Goal: Manage account settings

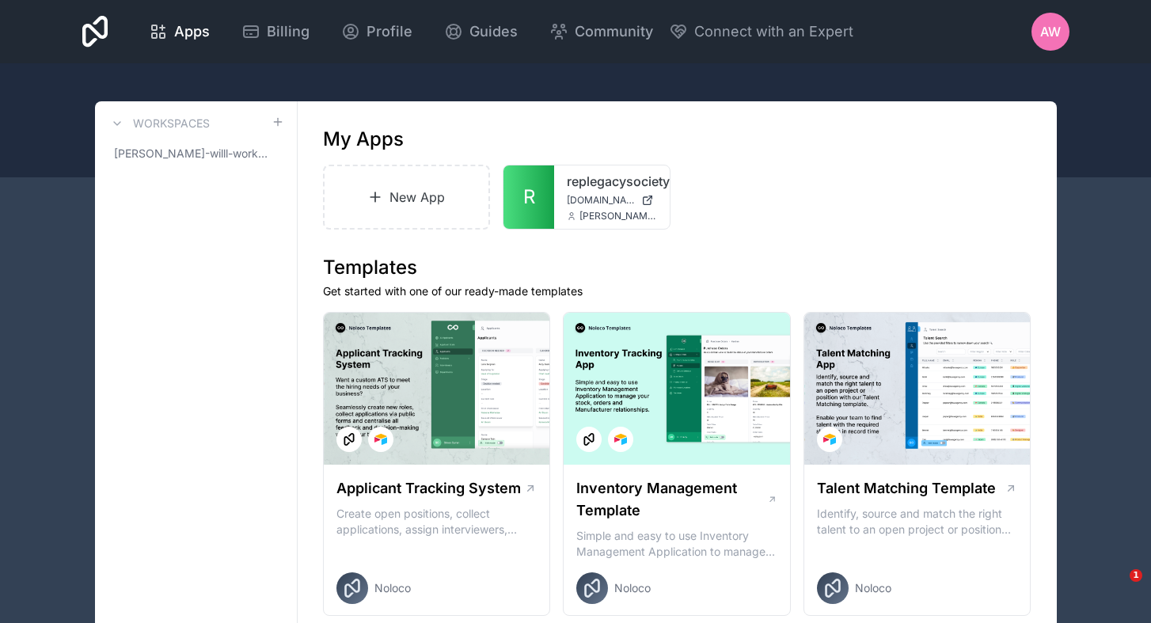
click at [580, 53] on div "Apps Billing Profile Guides Community Connect with an Expert AW Billing Profile…" at bounding box center [576, 31] width 1013 height 63
click at [618, 191] on div "replegacysociety replegacysociety.noloco.co ana@esquareglobal.net" at bounding box center [612, 196] width 116 height 63
click at [641, 195] on icon at bounding box center [641, 194] width 1 height 1
click at [586, 227] on div "replegacysociety replegacysociety.noloco.co ana@esquareglobal.net" at bounding box center [612, 196] width 116 height 63
click at [641, 188] on icon at bounding box center [641, 187] width 1 height 1
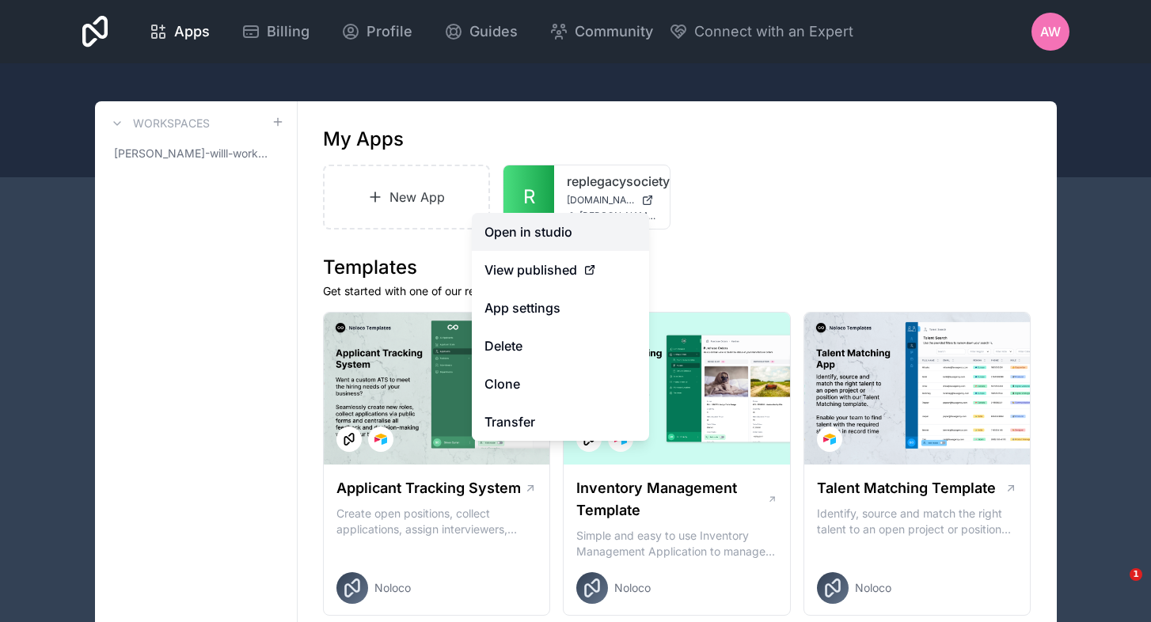
click at [558, 238] on link "Open in studio" at bounding box center [560, 232] width 177 height 38
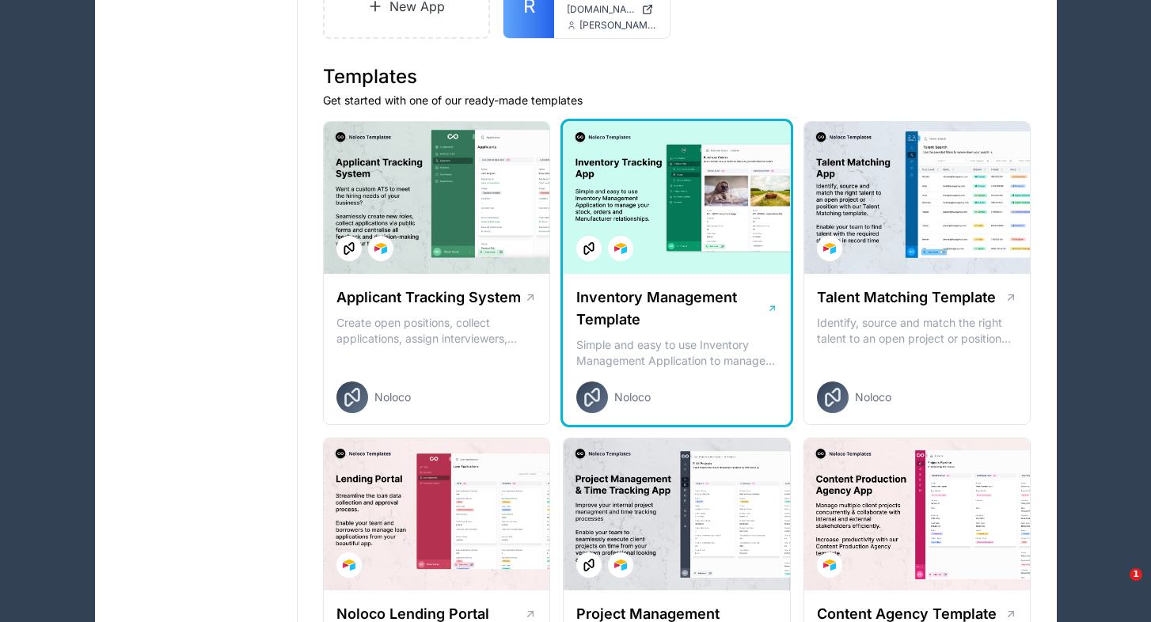
scroll to position [216, 0]
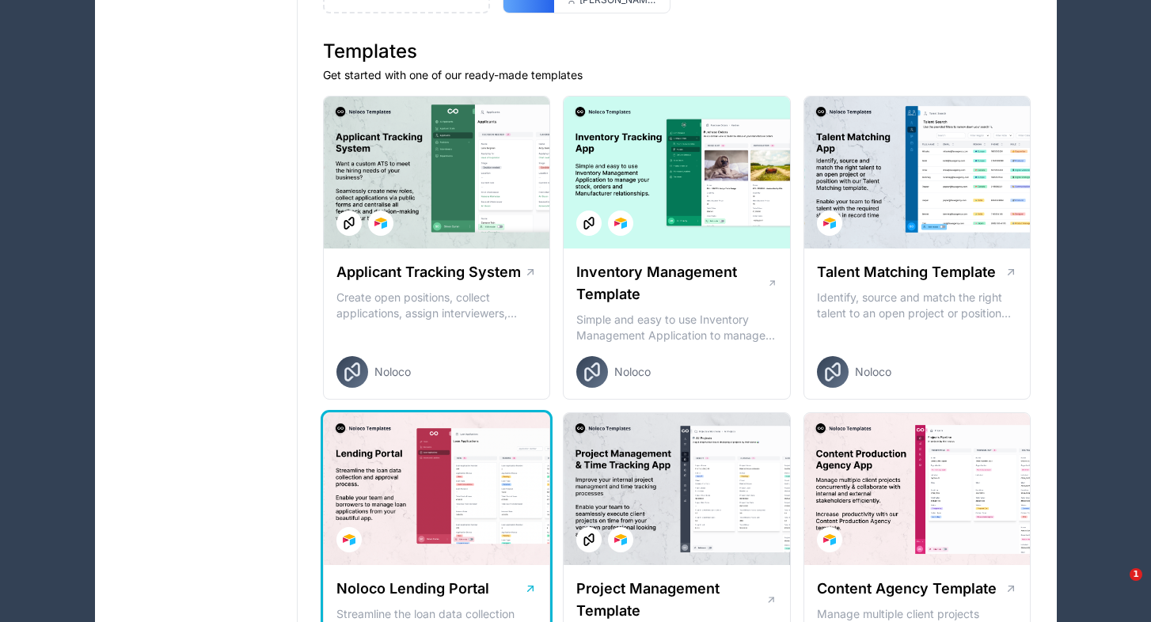
drag, startPoint x: 876, startPoint y: 235, endPoint x: 469, endPoint y: 500, distance: 485.3
click at [863, 221] on div at bounding box center [917, 173] width 226 height 152
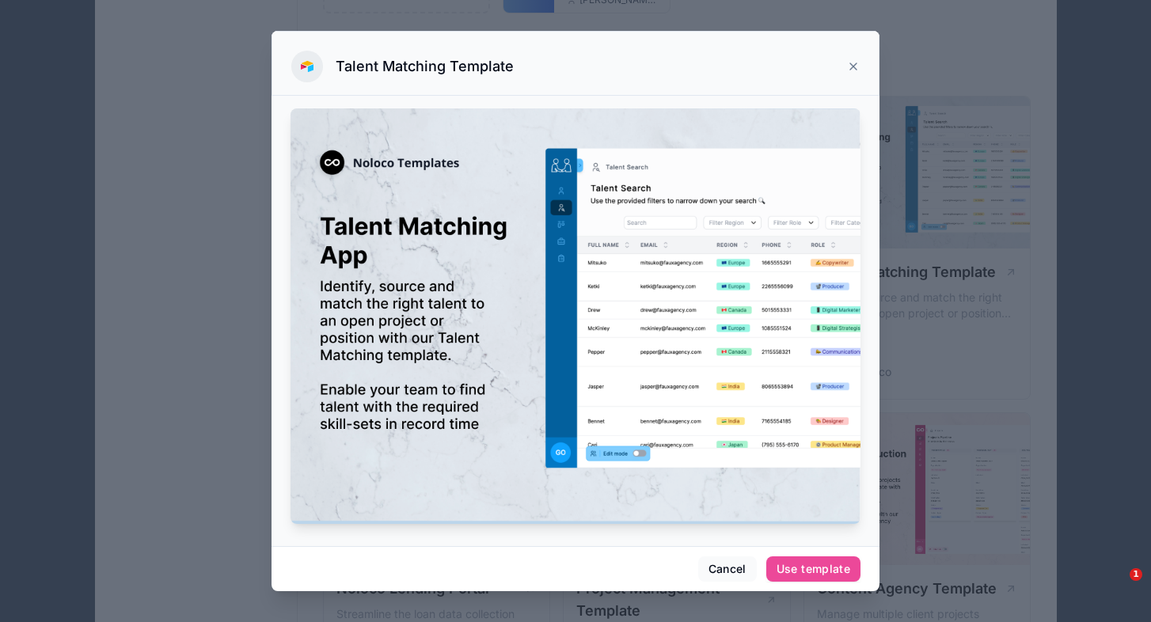
click at [863, 222] on div at bounding box center [575, 311] width 1151 height 622
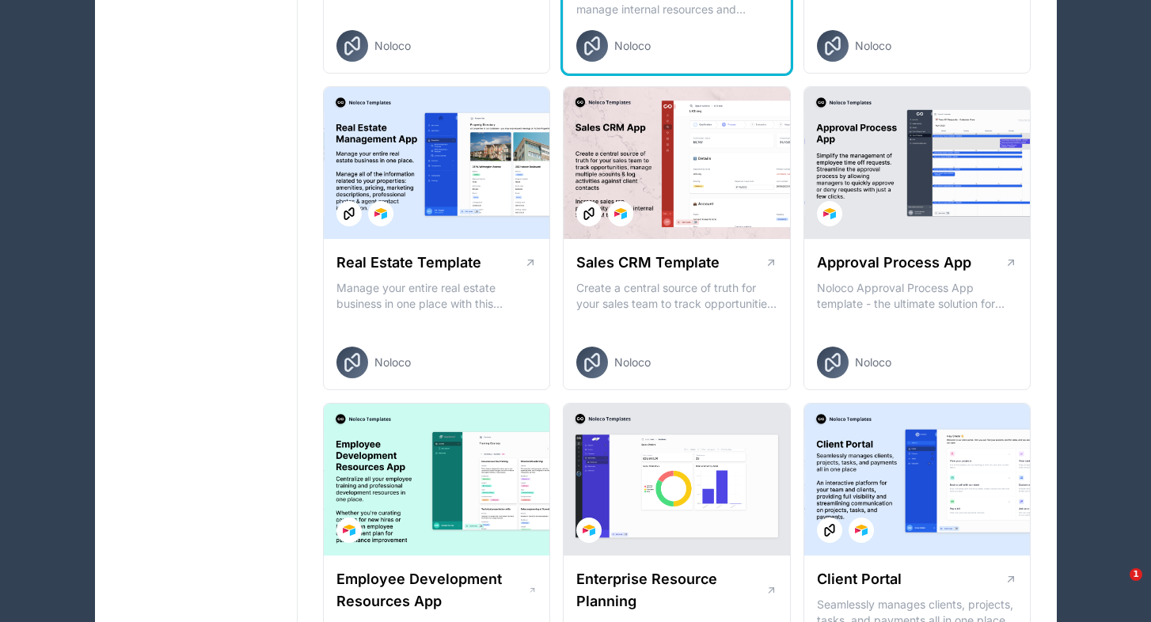
scroll to position [860, 0]
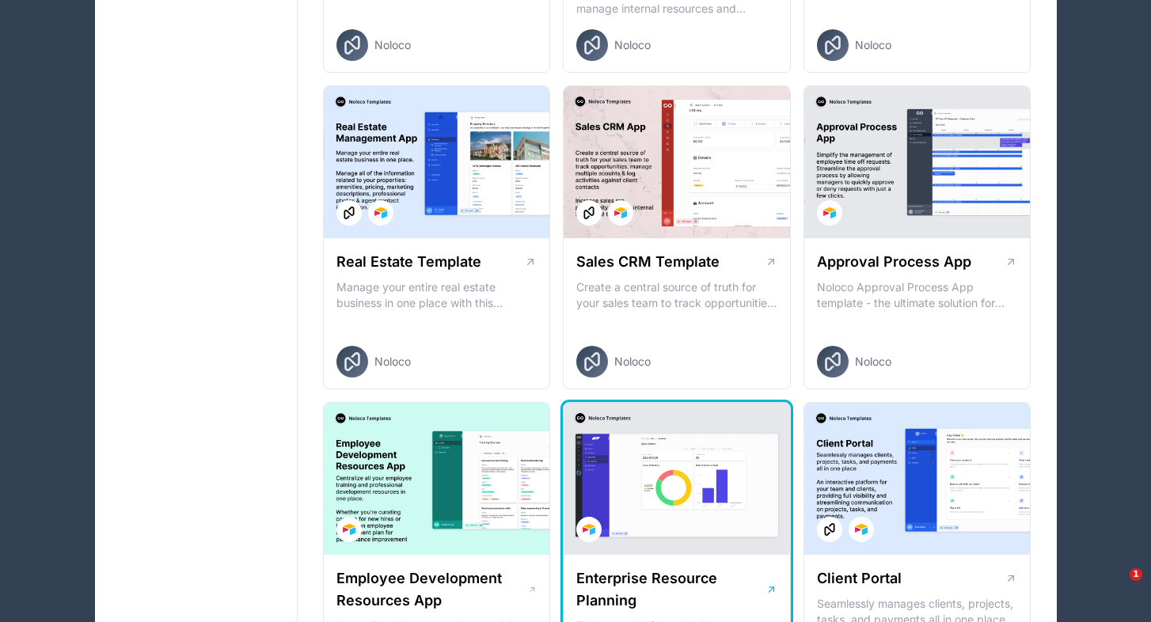
click at [686, 491] on div at bounding box center [677, 479] width 226 height 152
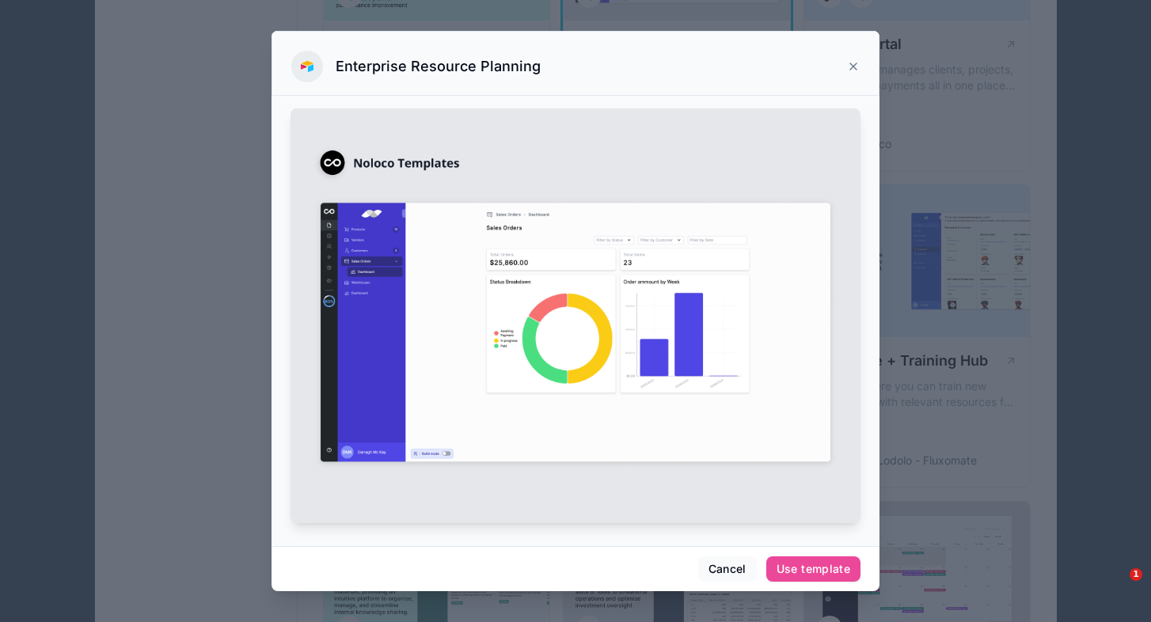
scroll to position [1396, 0]
click at [698, 306] on div at bounding box center [575, 311] width 1151 height 622
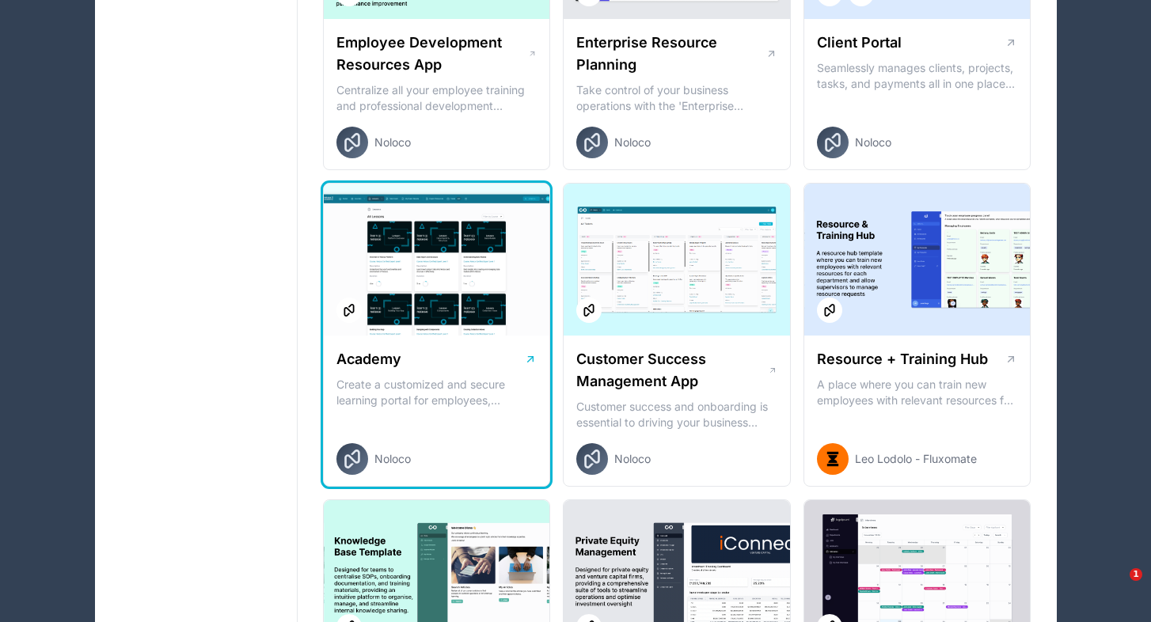
click at [466, 302] on div at bounding box center [437, 260] width 226 height 152
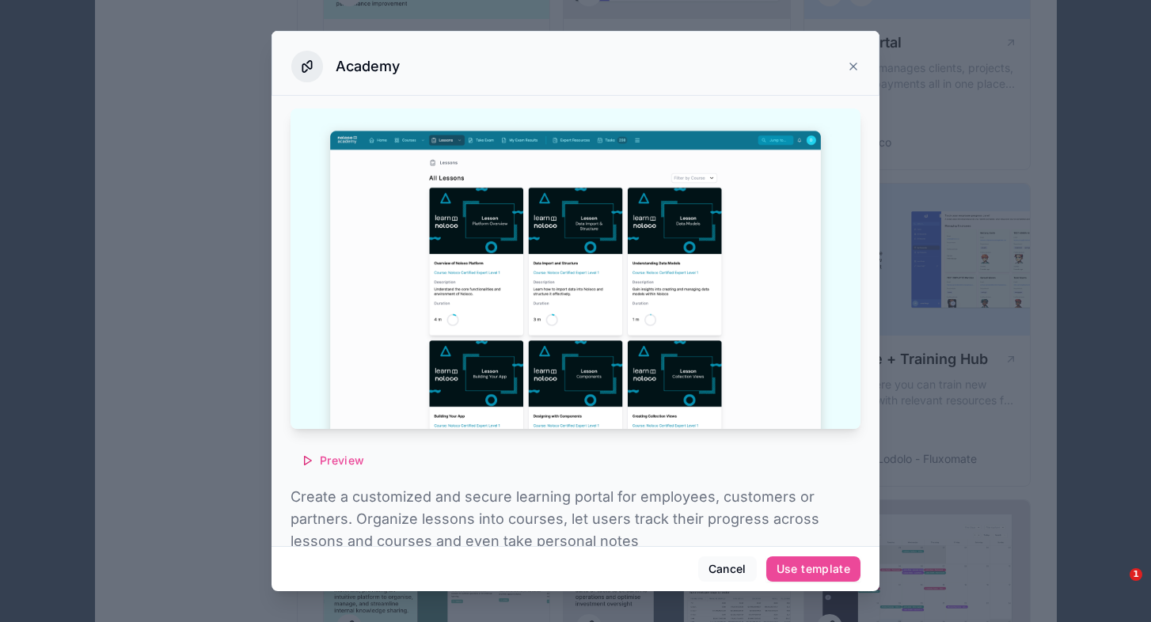
click at [673, 330] on div at bounding box center [575, 311] width 1151 height 622
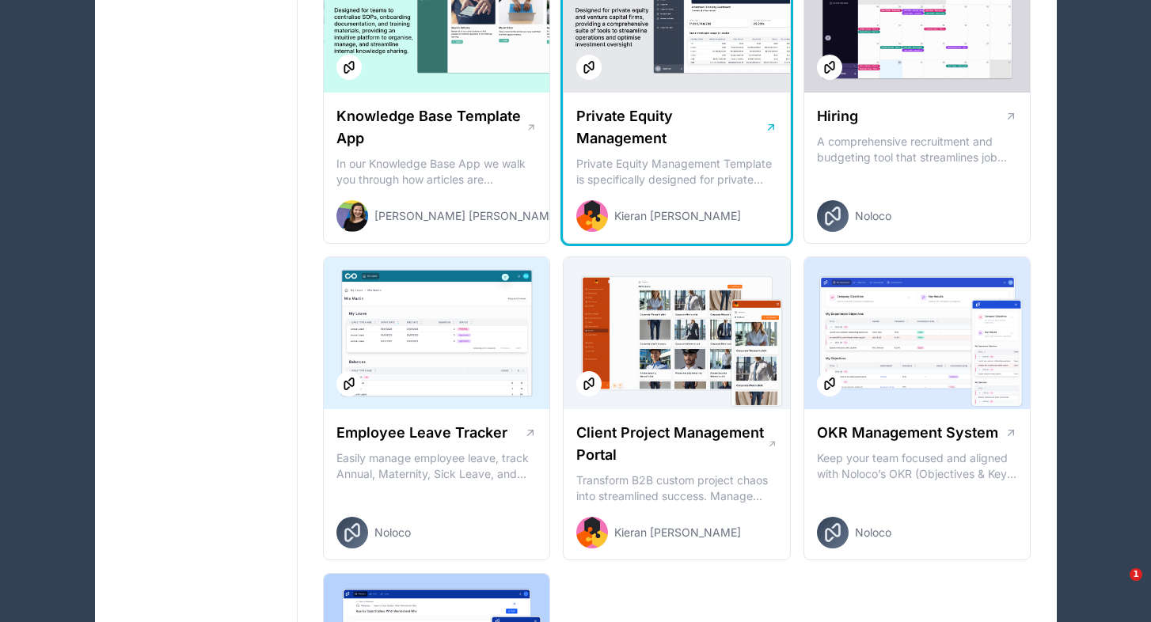
scroll to position [1957, 0]
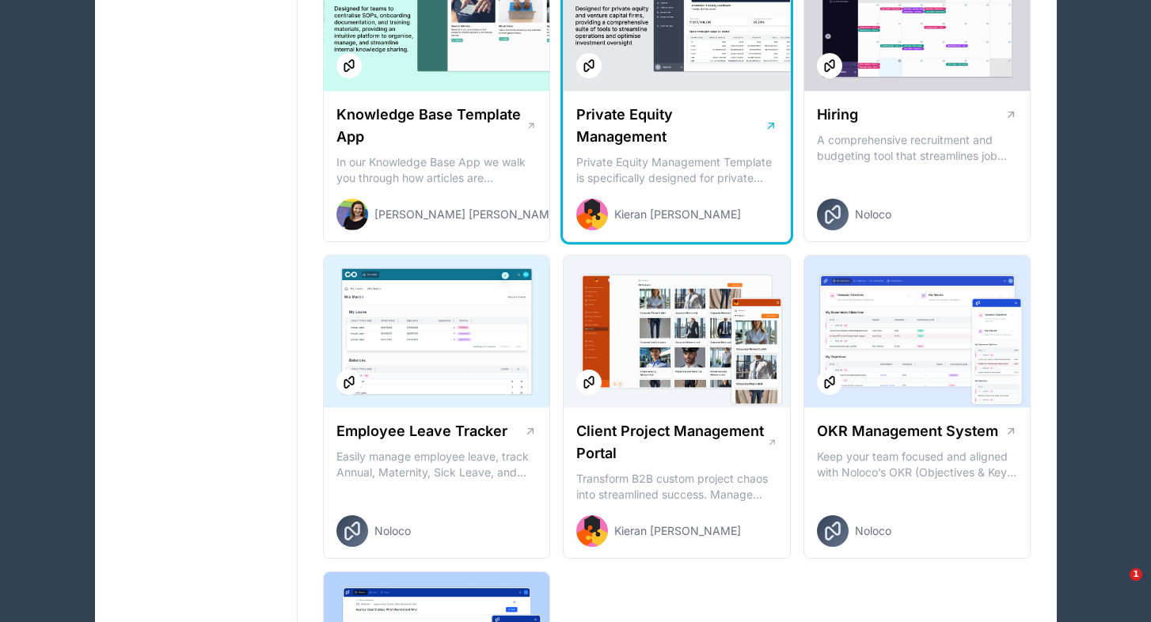
click at [695, 98] on div "Private Equity Management Private Equity Management Template is specifically de…" at bounding box center [677, 167] width 226 height 152
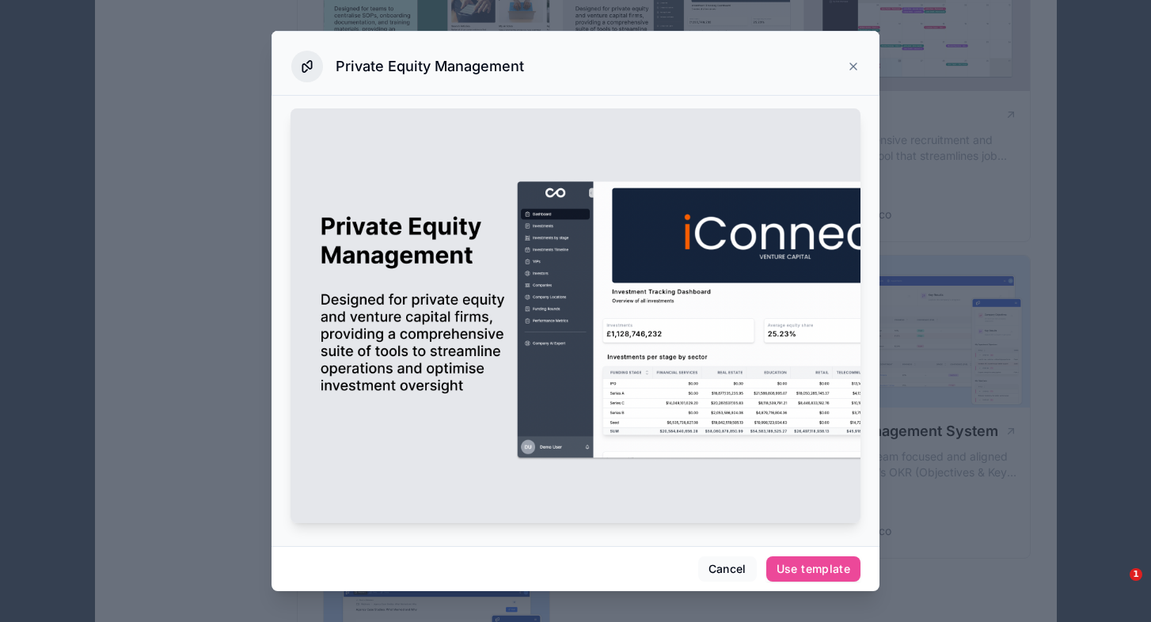
click at [846, 146] on div at bounding box center [575, 311] width 1151 height 622
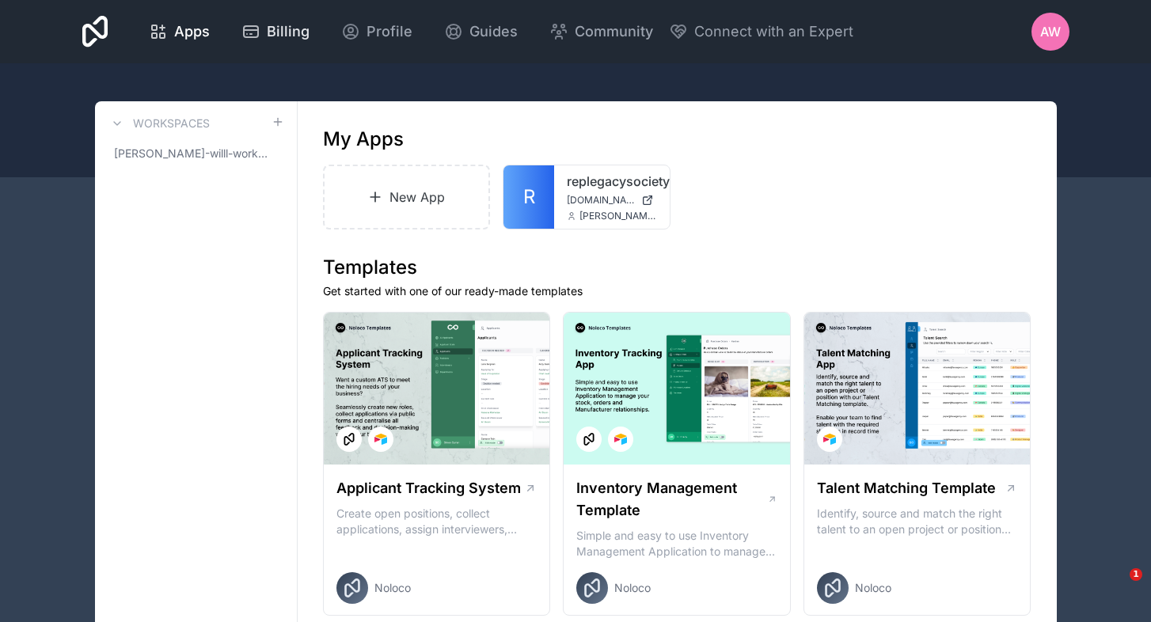
click at [310, 32] on span "Billing" at bounding box center [288, 32] width 43 height 22
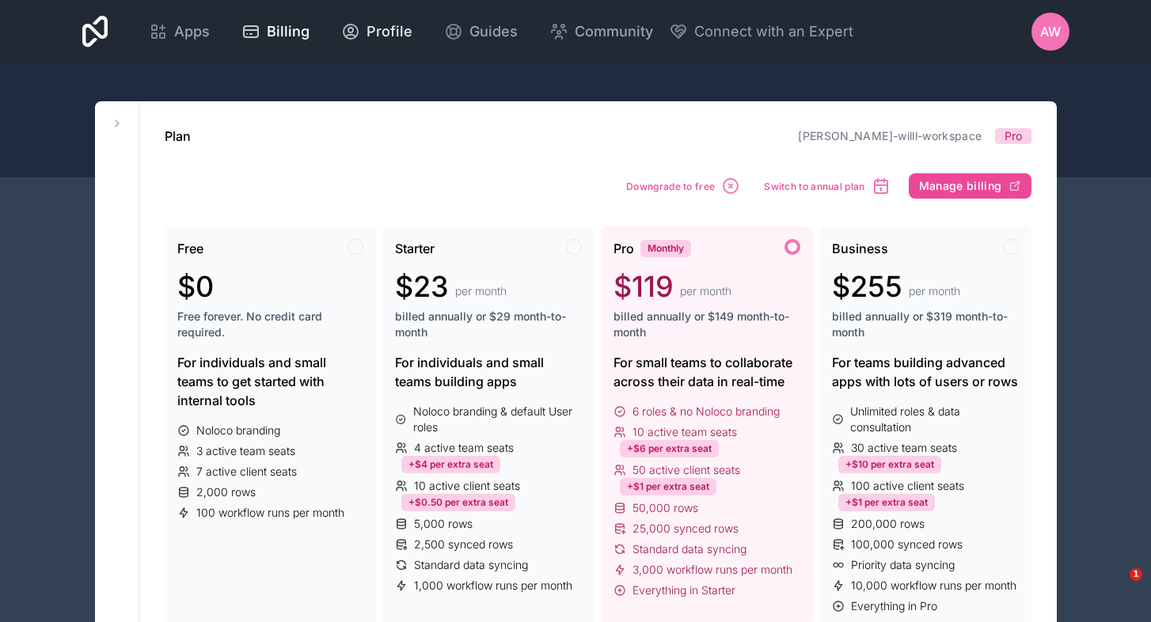
click at [413, 33] on span "Profile" at bounding box center [390, 32] width 46 height 22
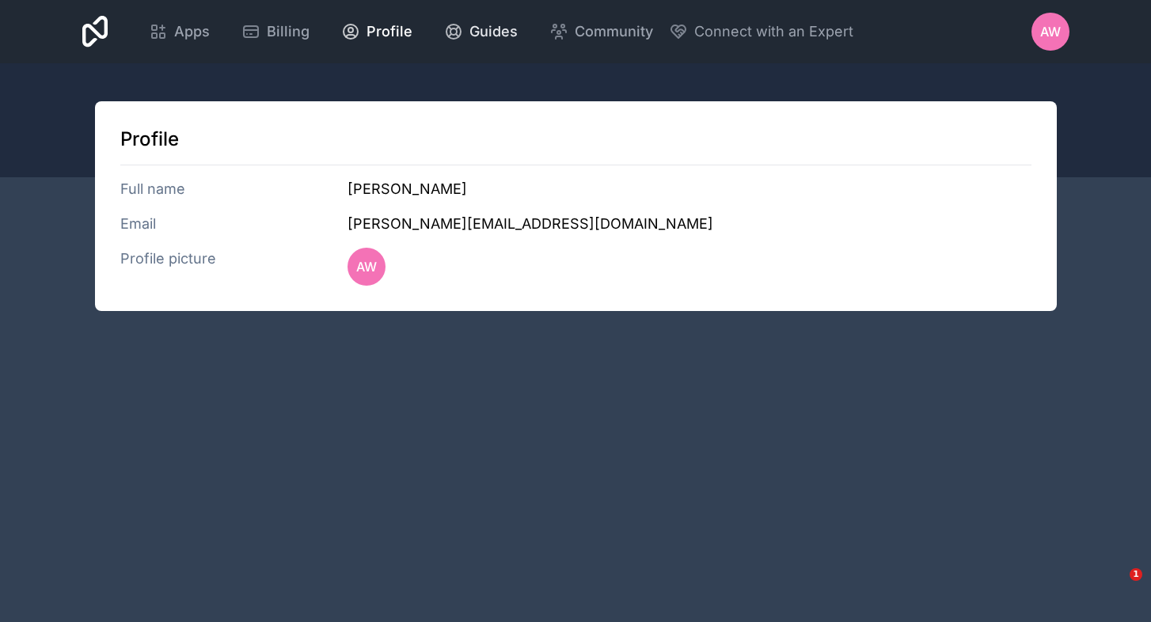
click at [518, 35] on span "Guides" at bounding box center [494, 32] width 48 height 22
